Goal: Information Seeking & Learning: Understand process/instructions

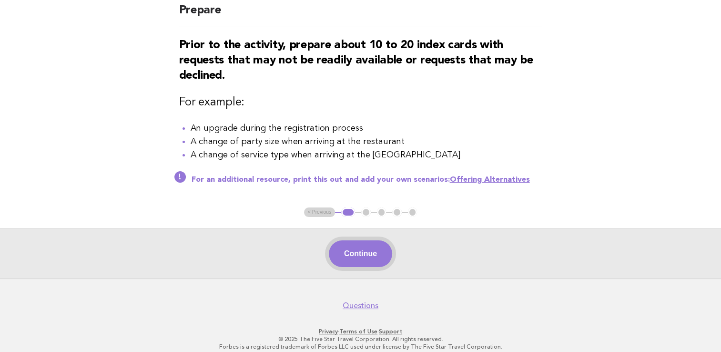
click at [351, 255] on button "Continue" at bounding box center [360, 253] width 63 height 27
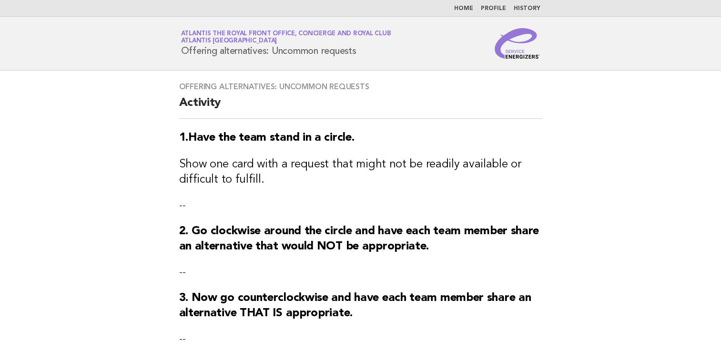
scroll to position [214, 0]
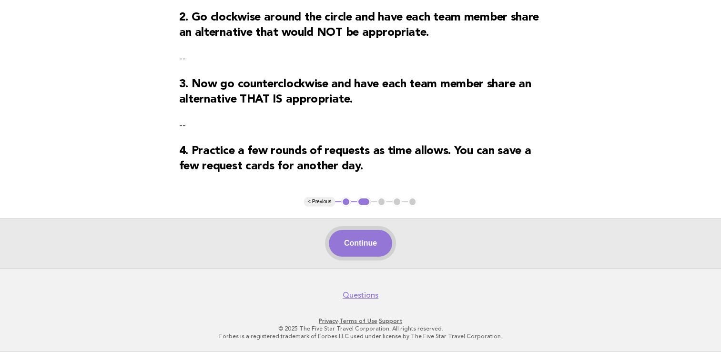
click at [364, 244] on button "Continue" at bounding box center [360, 243] width 63 height 27
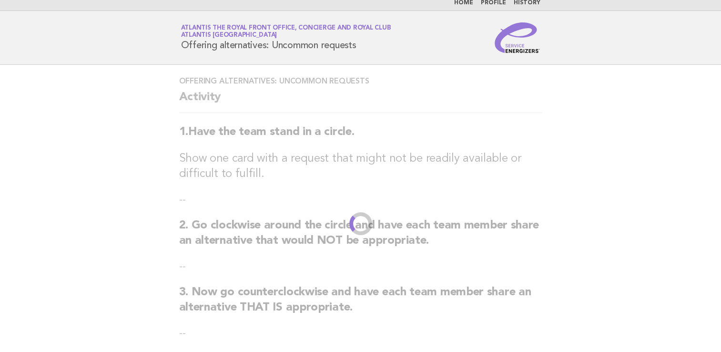
scroll to position [0, 0]
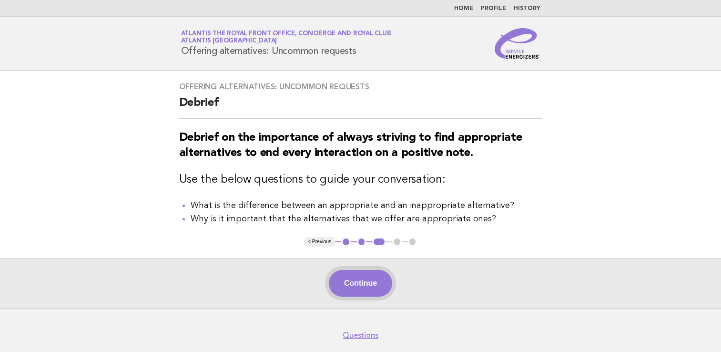
drag, startPoint x: 356, startPoint y: 282, endPoint x: 332, endPoint y: 284, distance: 24.4
drag, startPoint x: 332, startPoint y: 284, endPoint x: 352, endPoint y: 285, distance: 20.5
click at [352, 285] on button "Continue" at bounding box center [360, 283] width 63 height 27
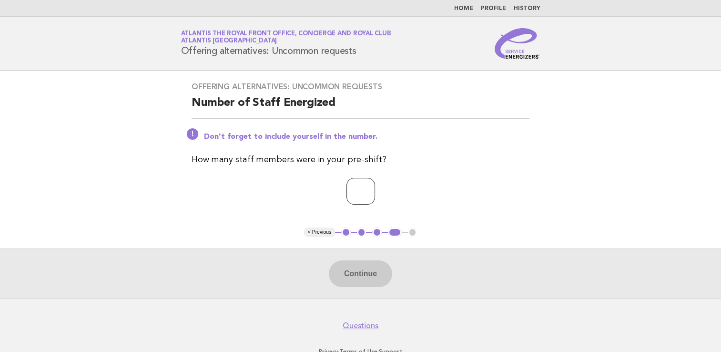
click at [367, 189] on input "number" at bounding box center [361, 191] width 29 height 27
click at [349, 193] on input "number" at bounding box center [361, 191] width 29 height 27
type input "*"
click at [357, 266] on button "Continue" at bounding box center [360, 273] width 63 height 27
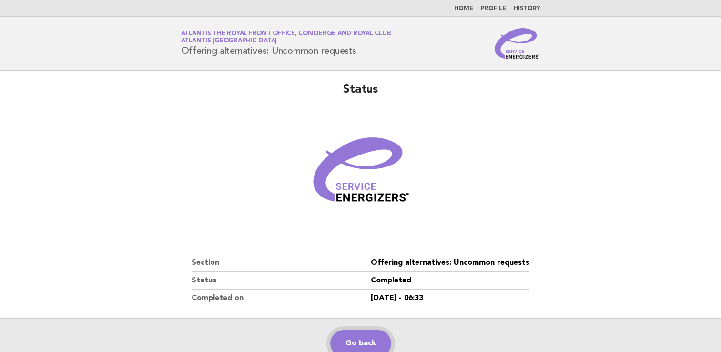
click at [350, 340] on link "Go back" at bounding box center [360, 343] width 61 height 27
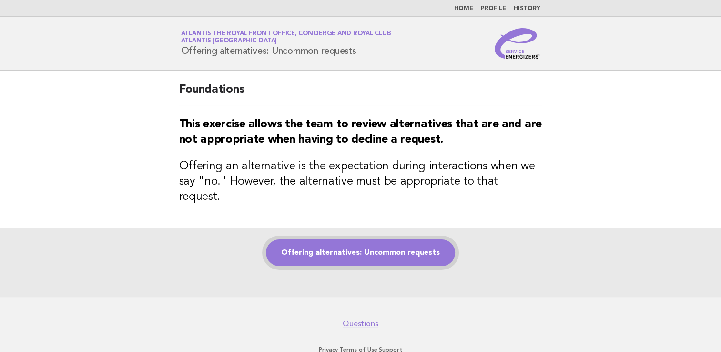
click at [324, 239] on link "Offering alternatives: Uncommon requests" at bounding box center [360, 252] width 189 height 27
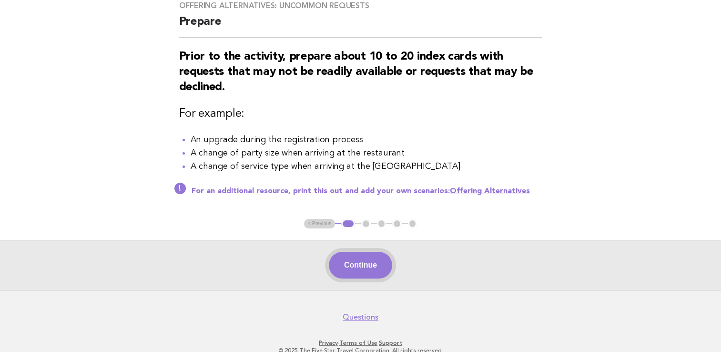
click at [381, 267] on button "Continue" at bounding box center [360, 265] width 63 height 27
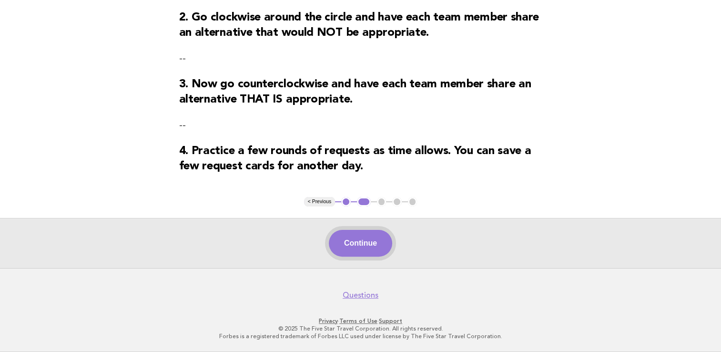
click at [362, 245] on button "Continue" at bounding box center [360, 243] width 63 height 27
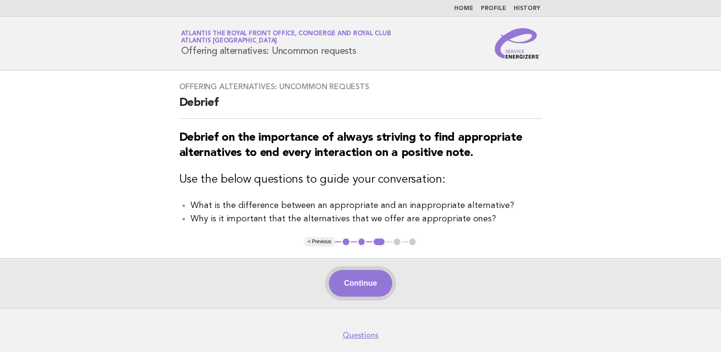
click at [359, 273] on button "Continue" at bounding box center [360, 283] width 63 height 27
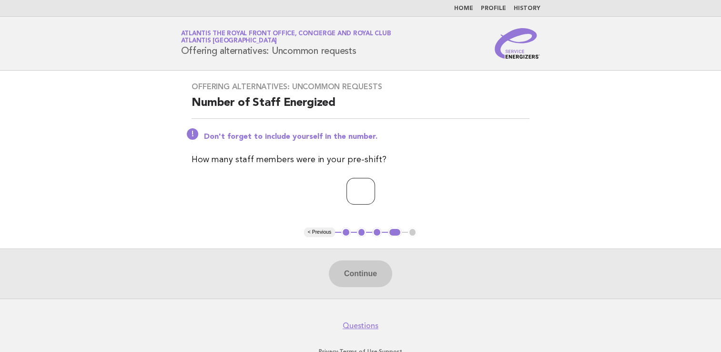
click at [353, 186] on input "number" at bounding box center [361, 191] width 29 height 27
type input "*"
click at [348, 256] on div "Continue" at bounding box center [360, 273] width 721 height 50
drag, startPoint x: 347, startPoint y: 266, endPoint x: 347, endPoint y: 276, distance: 9.1
click at [347, 276] on button "Continue" at bounding box center [360, 273] width 63 height 27
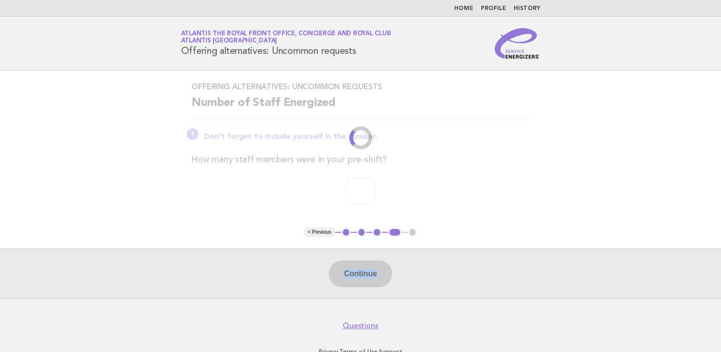
click at [347, 276] on div "Continue" at bounding box center [360, 273] width 721 height 50
